Goal: Task Accomplishment & Management: Complete application form

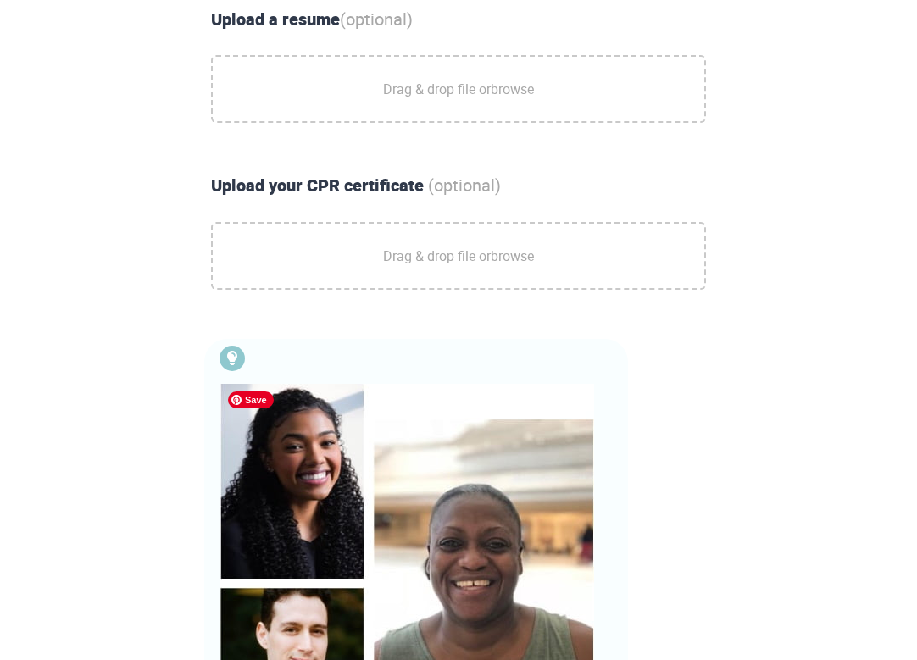
scroll to position [744, 0]
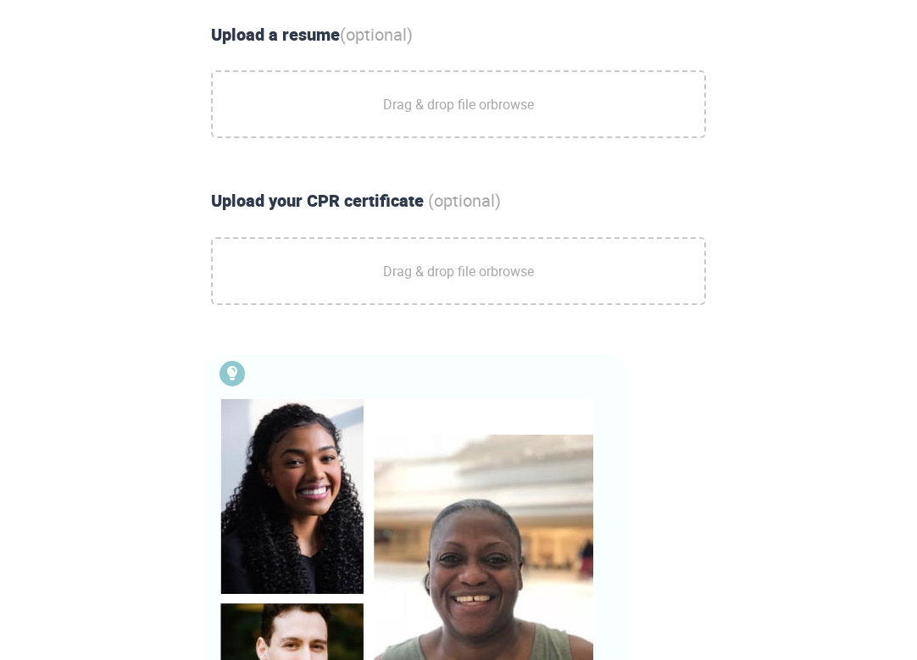
click at [407, 266] on span "Drag & drop file or browse" at bounding box center [458, 271] width 151 height 42
click at [0, 0] on input "Drag & drop file or browse" at bounding box center [0, 0] width 0 height 0
click at [398, 103] on span "Drag & drop file or browse" at bounding box center [458, 104] width 151 height 42
click at [0, 0] on input "Drag & drop file or browse" at bounding box center [0, 0] width 0 height 0
click at [486, 273] on span "Drag & drop file or browse" at bounding box center [458, 271] width 151 height 42
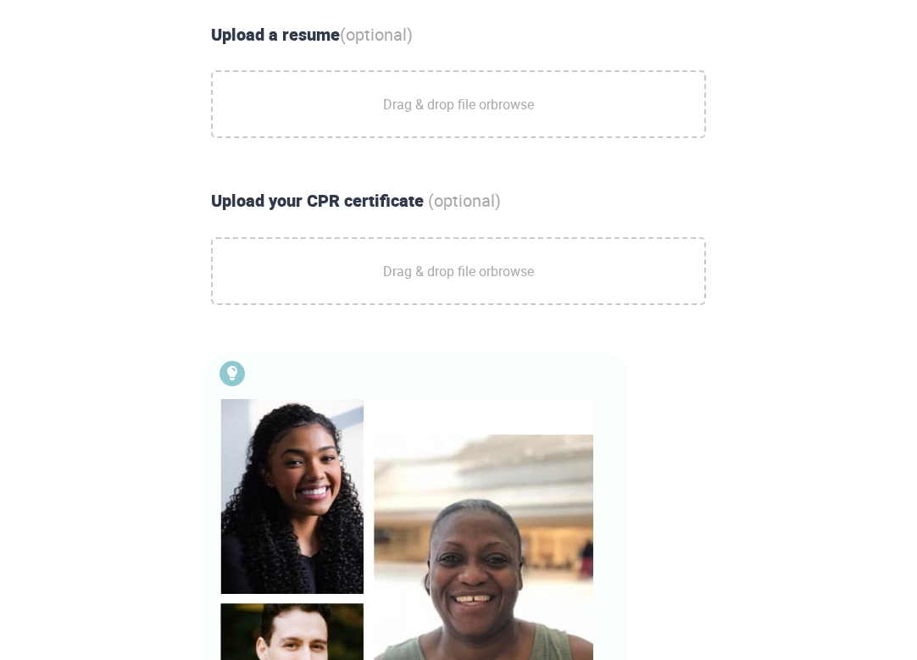
click at [0, 0] on input "Drag & drop file or browse" at bounding box center [0, 0] width 0 height 0
click at [674, 261] on icon "button" at bounding box center [673, 271] width 20 height 20
click at [411, 279] on span "Drag & drop file or browse" at bounding box center [458, 271] width 151 height 42
click at [0, 0] on input "Drag & drop file or browse" at bounding box center [0, 0] width 0 height 0
click at [674, 263] on icon "button" at bounding box center [673, 271] width 20 height 20
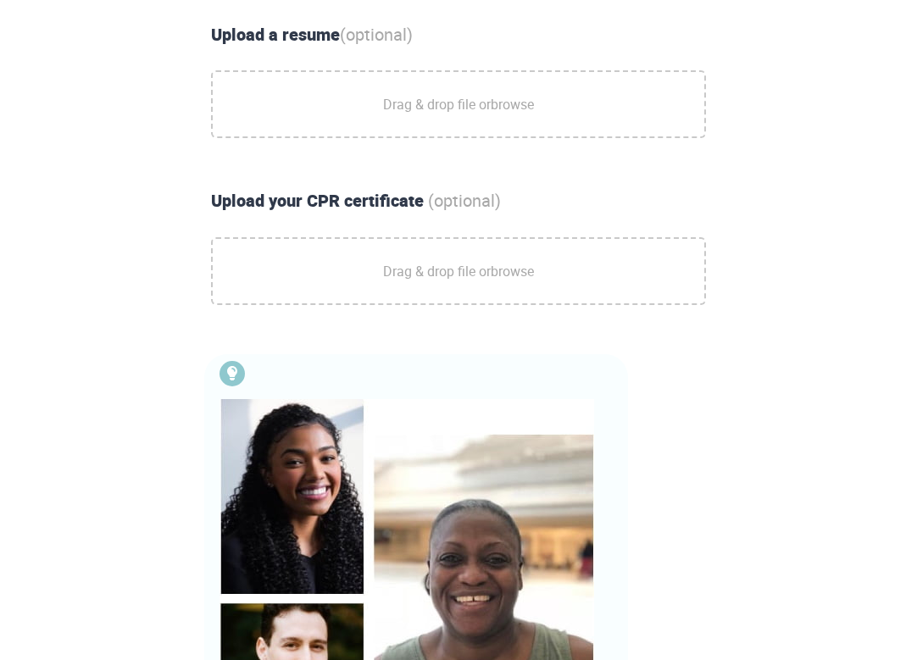
click at [427, 270] on span "Drag & drop file or browse" at bounding box center [458, 271] width 151 height 42
click at [0, 0] on input "Drag & drop file or browse" at bounding box center [0, 0] width 0 height 0
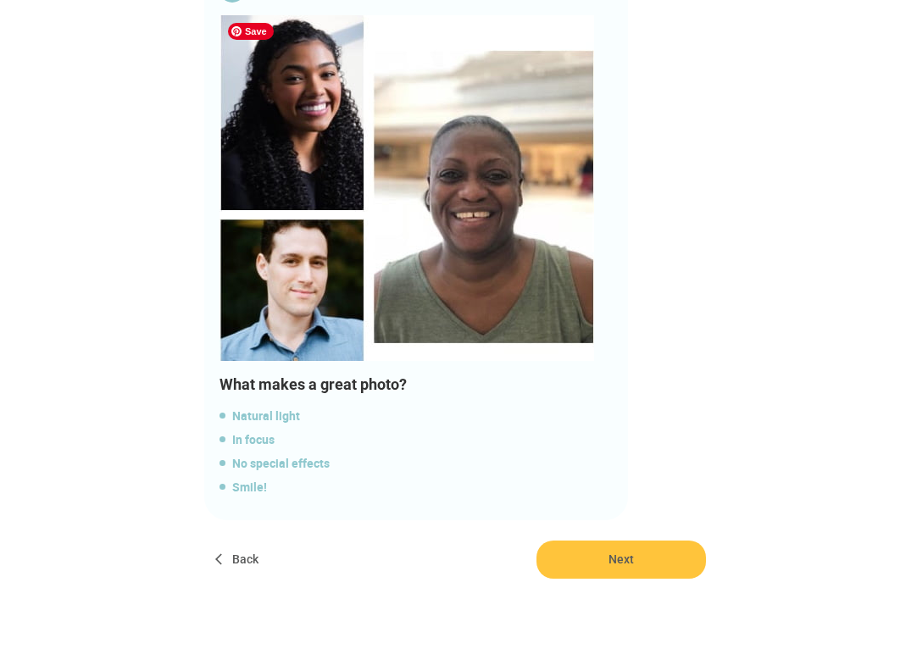
scroll to position [1125, 0]
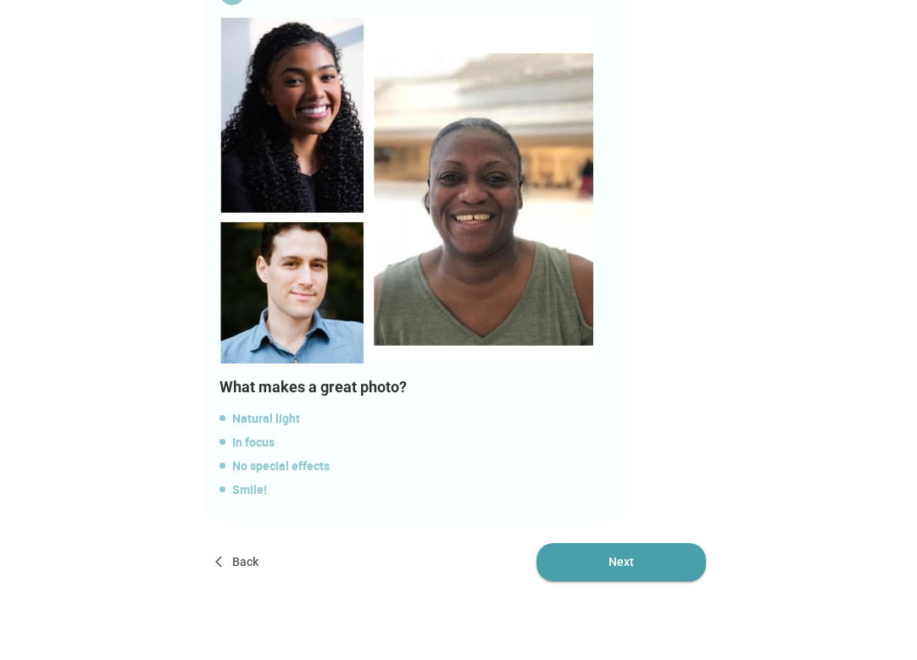
click at [636, 561] on span "Next" at bounding box center [620, 562] width 169 height 38
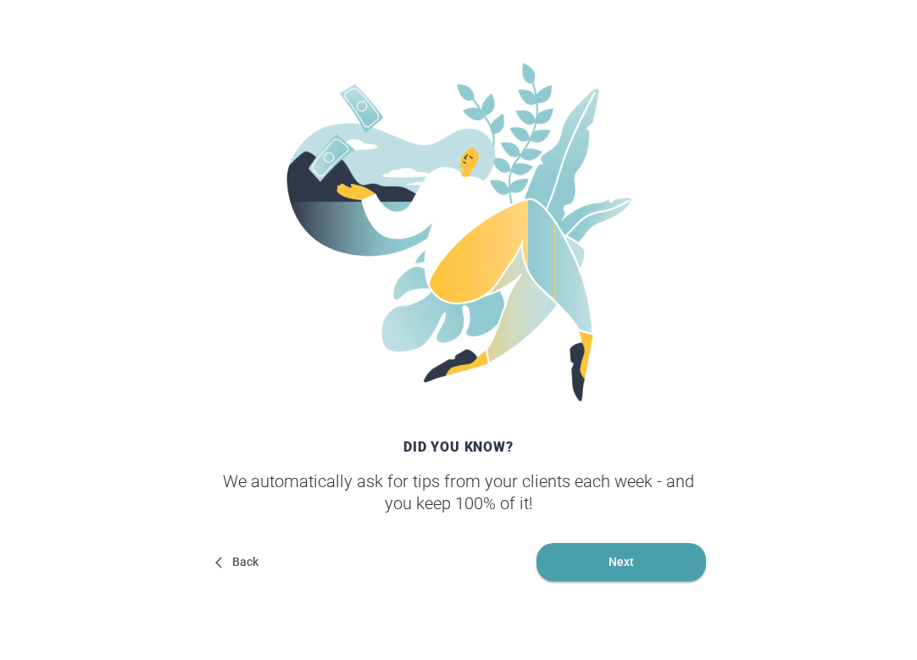
scroll to position [256, 0]
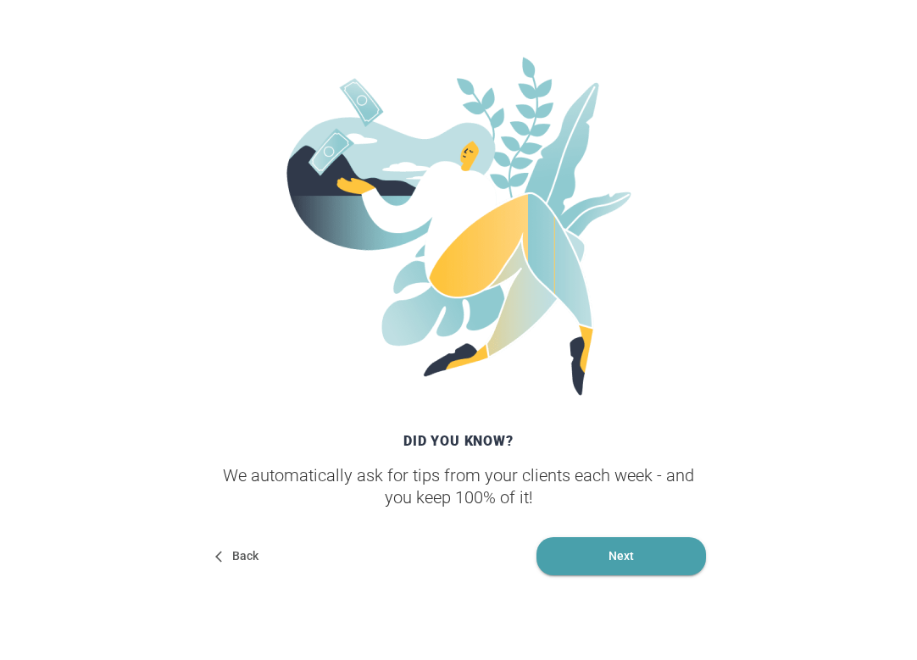
click at [632, 568] on span "Next" at bounding box center [620, 556] width 169 height 38
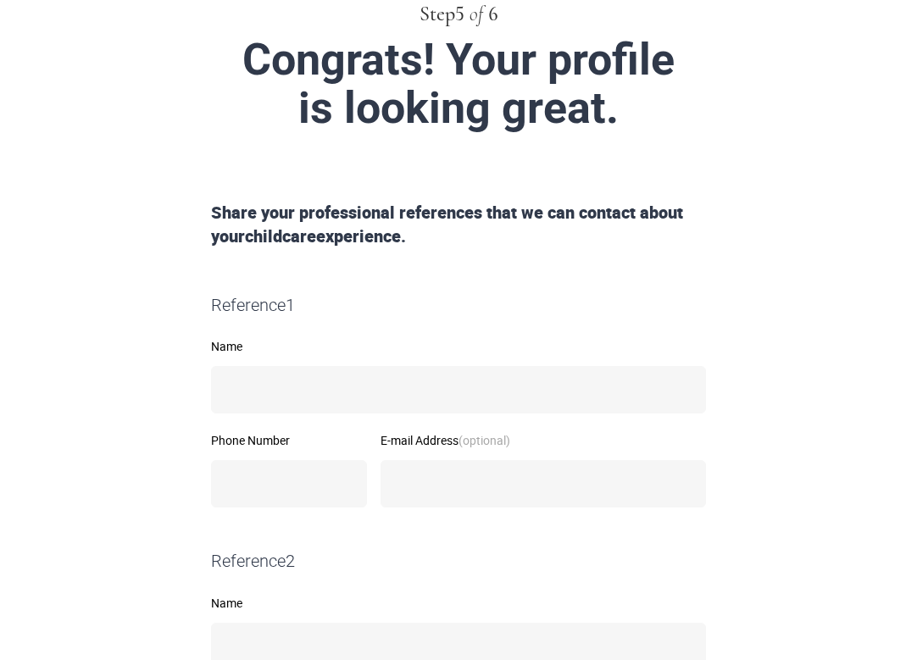
scroll to position [186, 0]
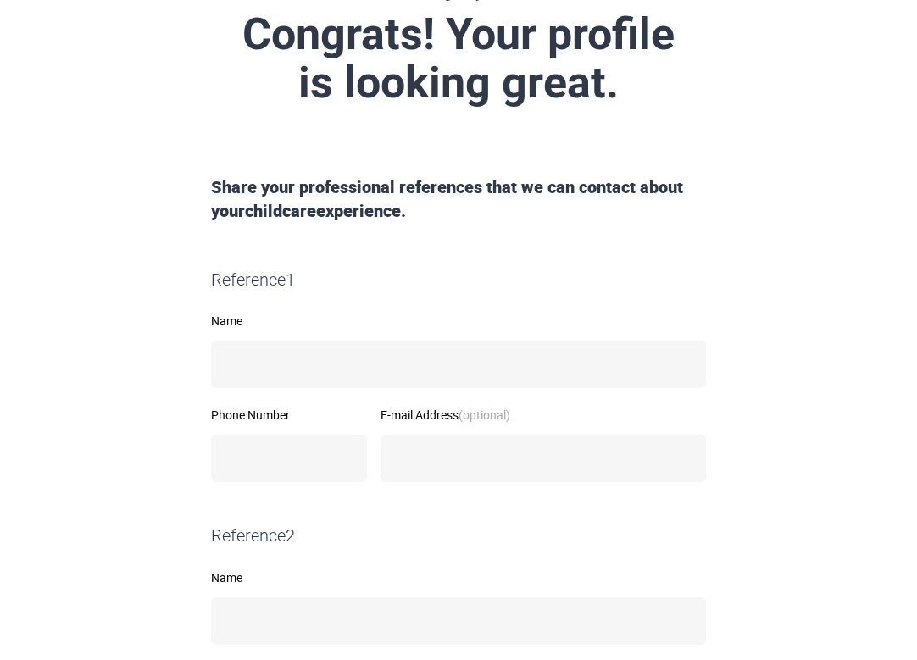
click at [381, 340] on div "Name" at bounding box center [458, 351] width 495 height 73
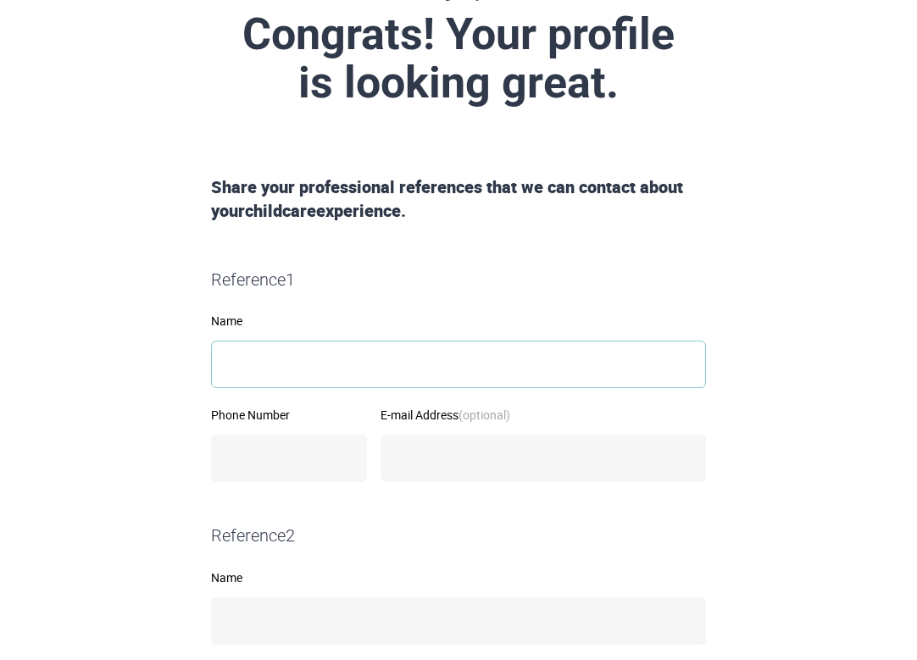
click at [364, 353] on input "Name" at bounding box center [458, 364] width 495 height 47
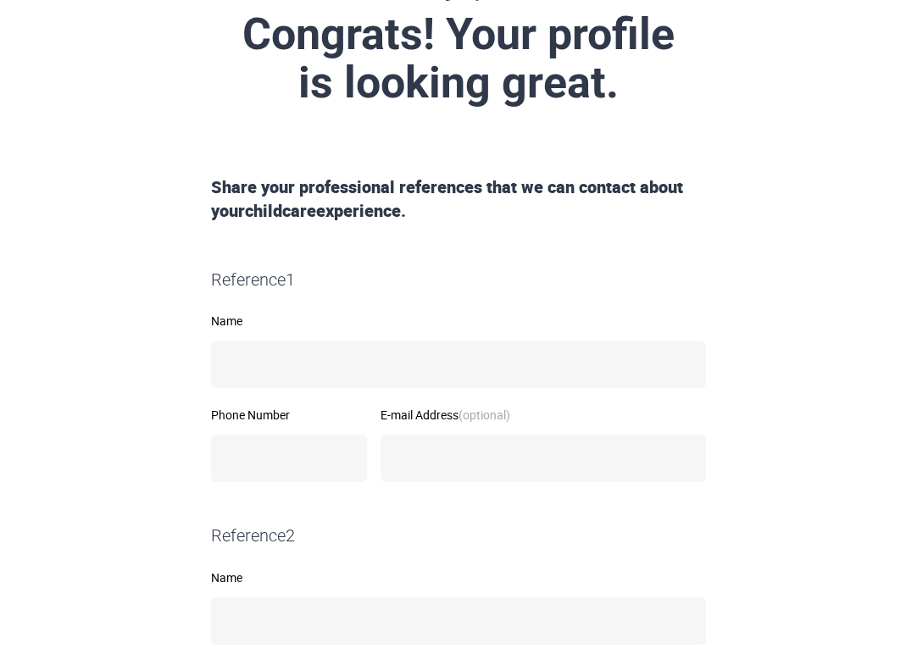
click at [642, 331] on div "Name" at bounding box center [458, 351] width 495 height 73
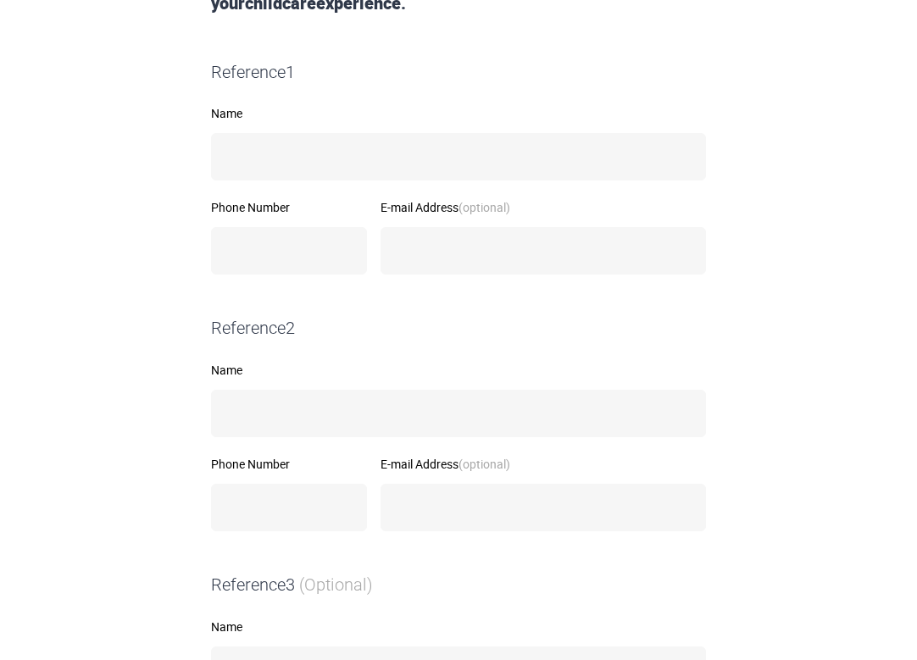
scroll to position [391, 0]
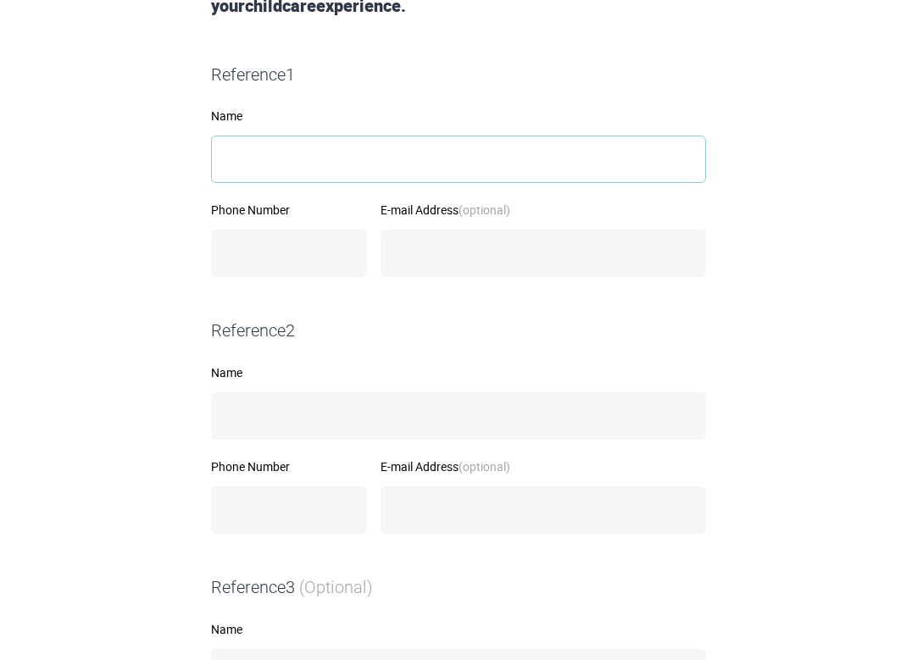
click at [295, 153] on input "Name" at bounding box center [458, 159] width 495 height 47
type input "*"
type input "**********"
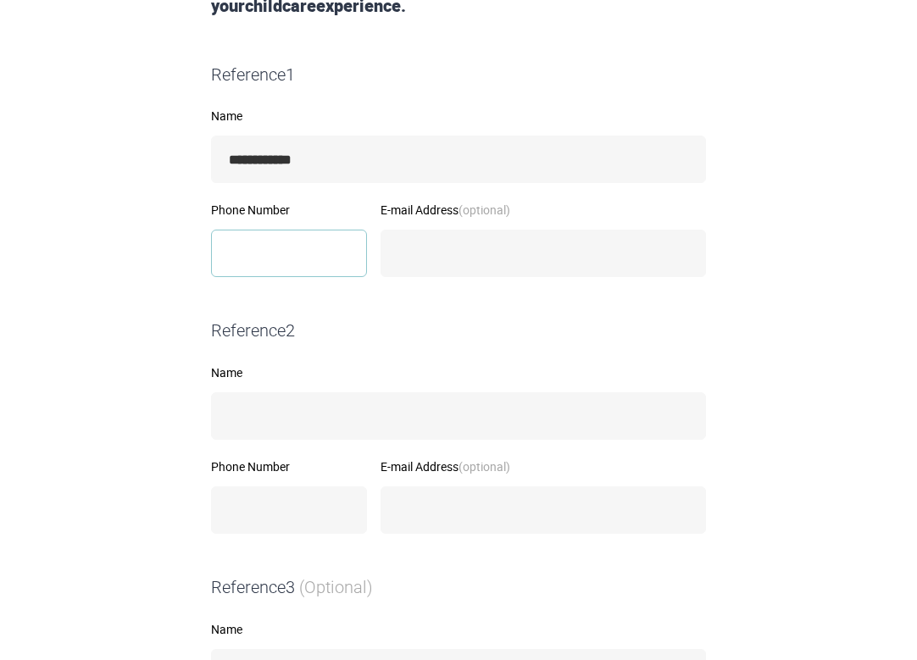
type input "**********"
click at [237, 246] on input "**********" at bounding box center [289, 253] width 156 height 47
click at [501, 315] on div "Reference 2" at bounding box center [458, 332] width 508 height 69
click at [514, 320] on div "Reference 2" at bounding box center [458, 331] width 508 height 25
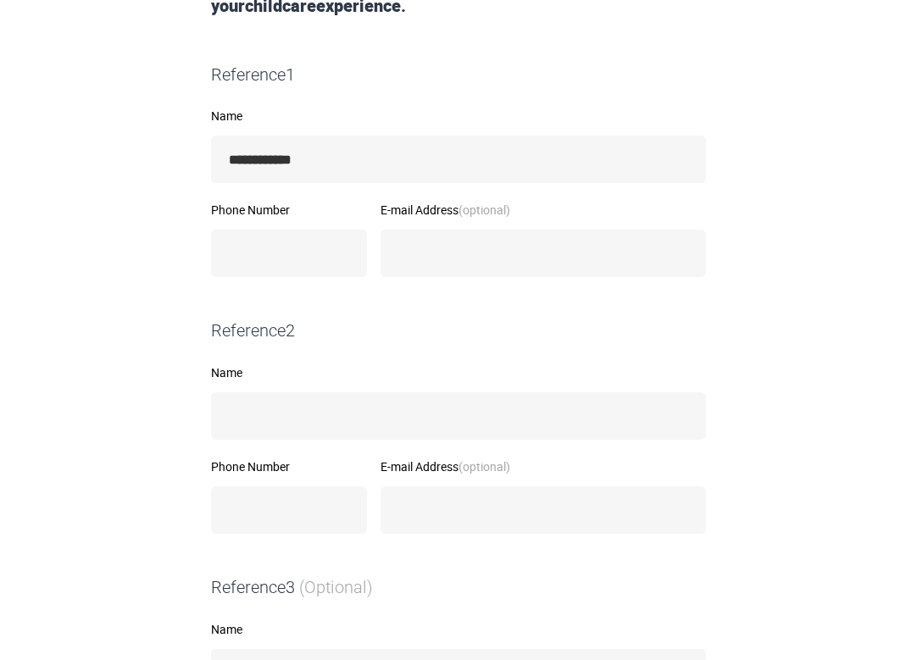
click at [497, 280] on div "E-mail Address (optional)" at bounding box center [543, 251] width 339 height 94
click at [426, 219] on div "E-mail Address (optional)" at bounding box center [542, 240] width 325 height 73
click at [432, 250] on input "E-mail Address (optional)" at bounding box center [542, 253] width 325 height 47
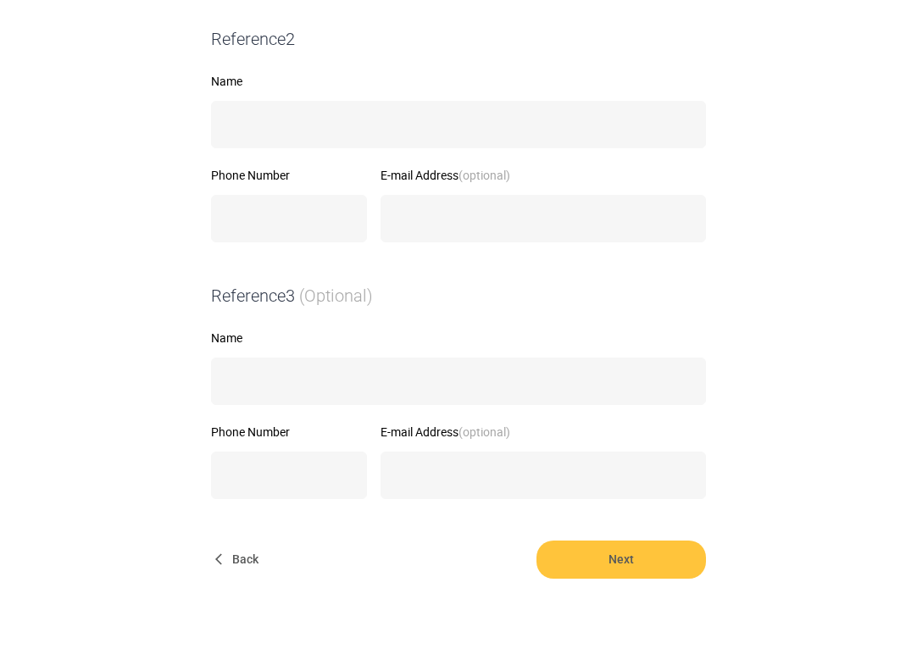
scroll to position [686, 0]
